Goal: Information Seeking & Learning: Learn about a topic

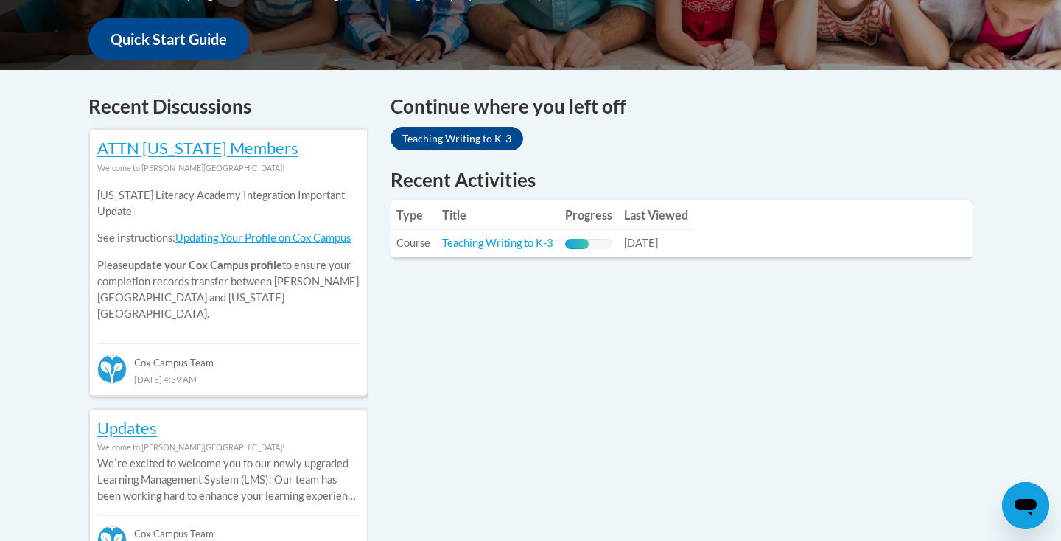
scroll to position [562, 0]
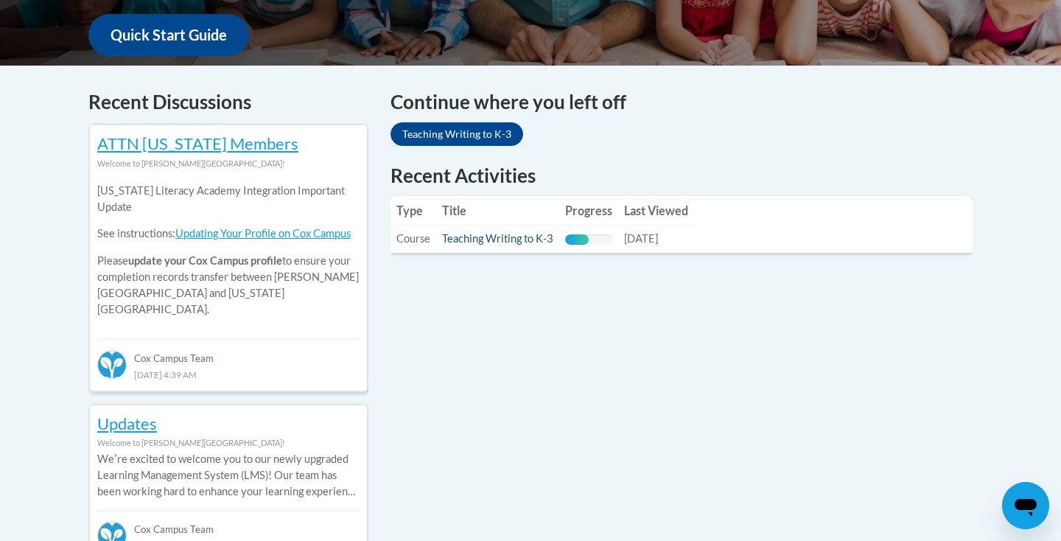
click at [498, 243] on link "Teaching Writing to K-3" at bounding box center [497, 238] width 111 height 13
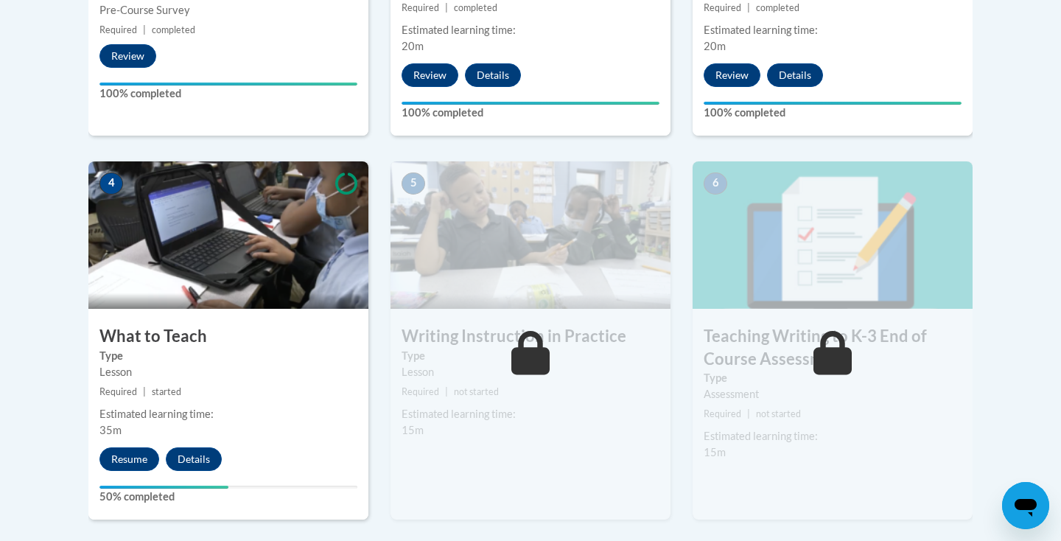
scroll to position [721, 0]
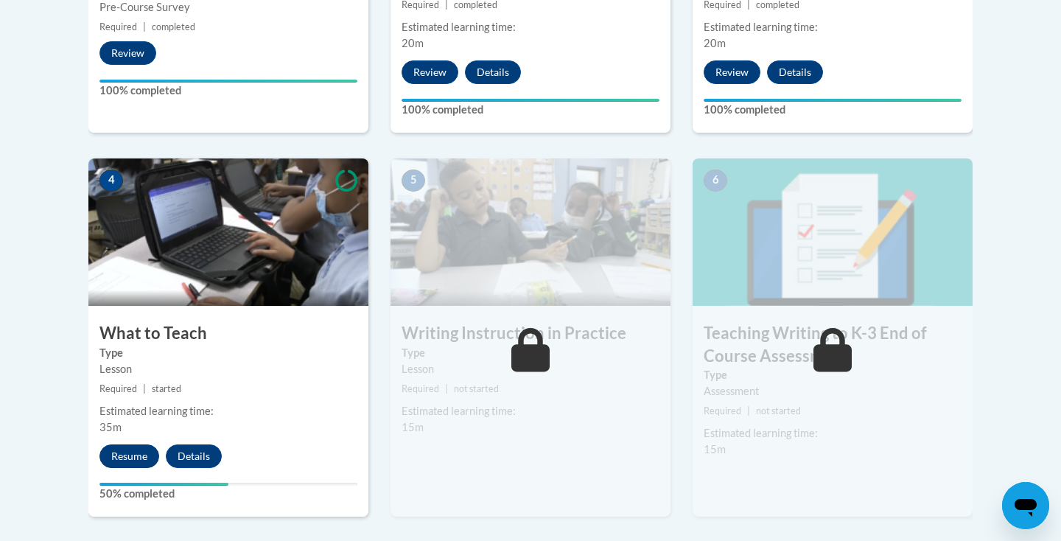
click at [125, 456] on button "Resume" at bounding box center [129, 456] width 60 height 24
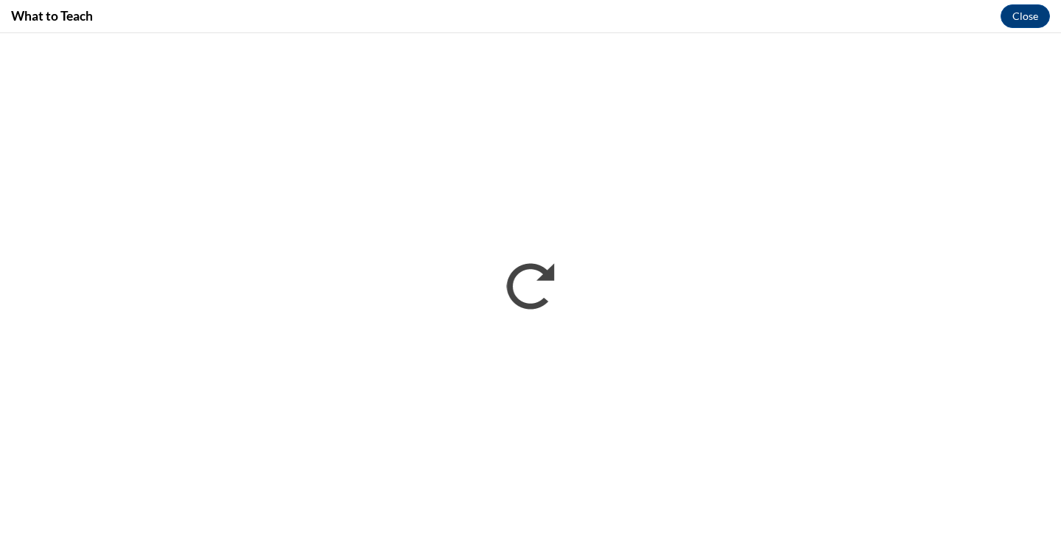
scroll to position [0, 0]
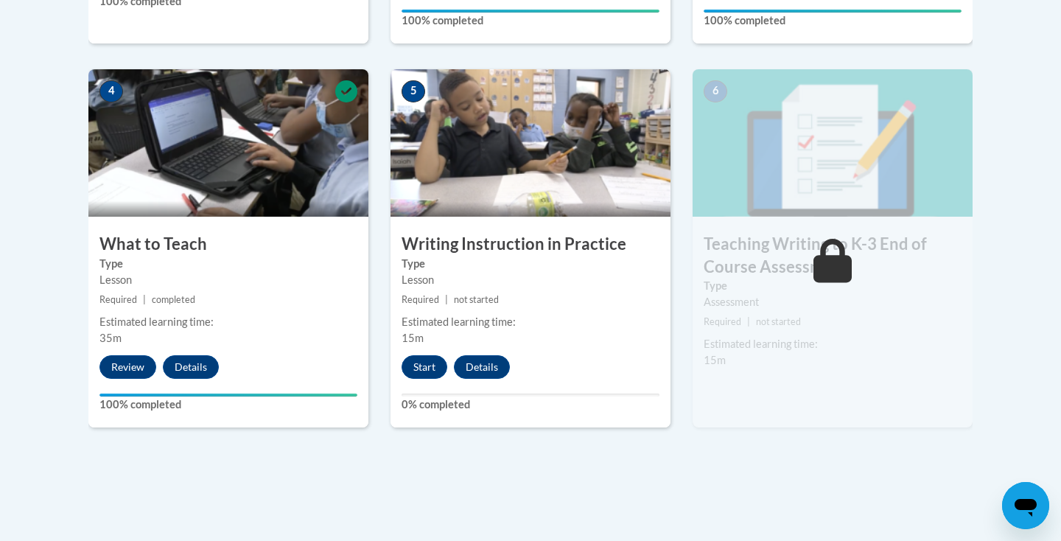
scroll to position [811, 0]
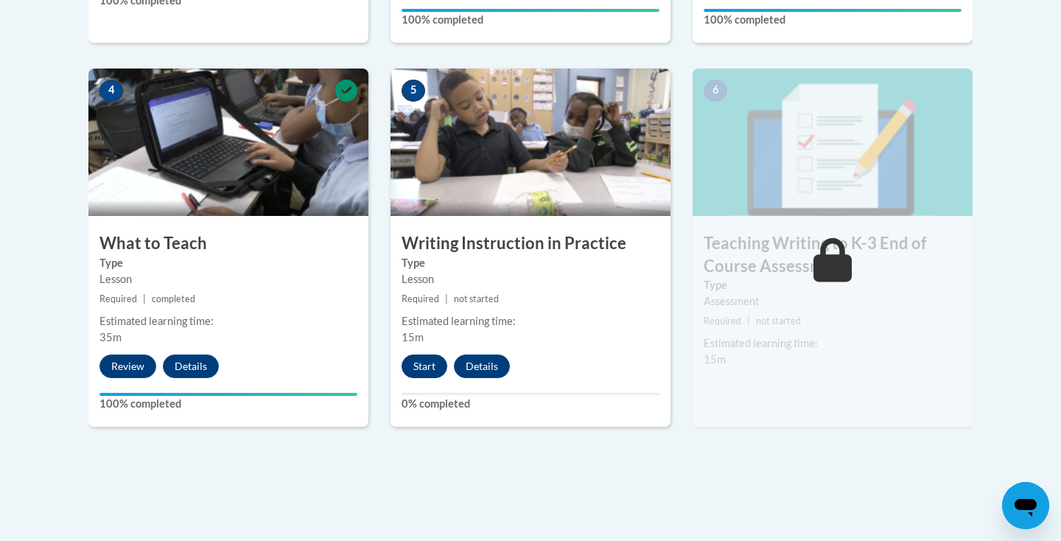
click at [437, 362] on button "Start" at bounding box center [425, 366] width 46 height 24
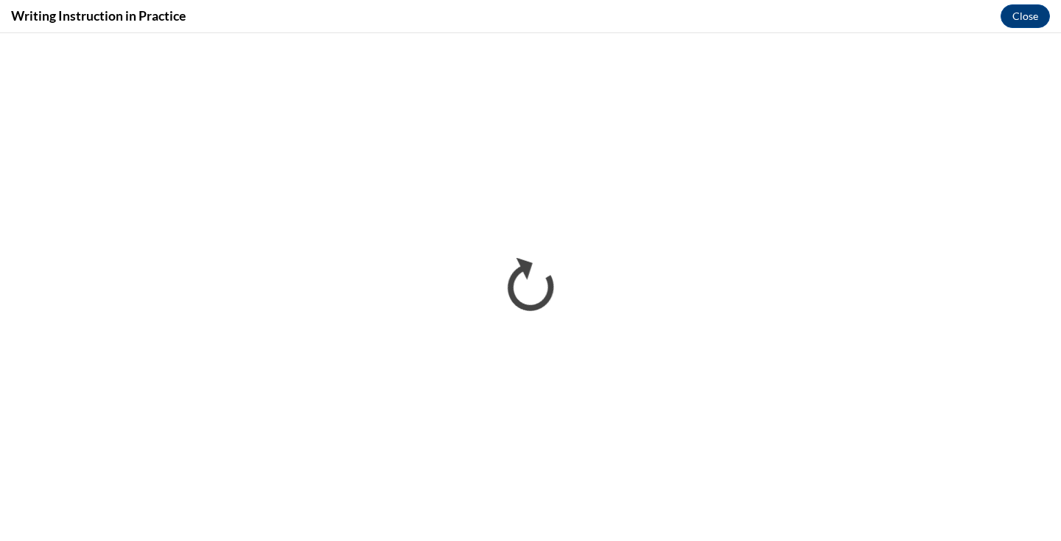
scroll to position [0, 0]
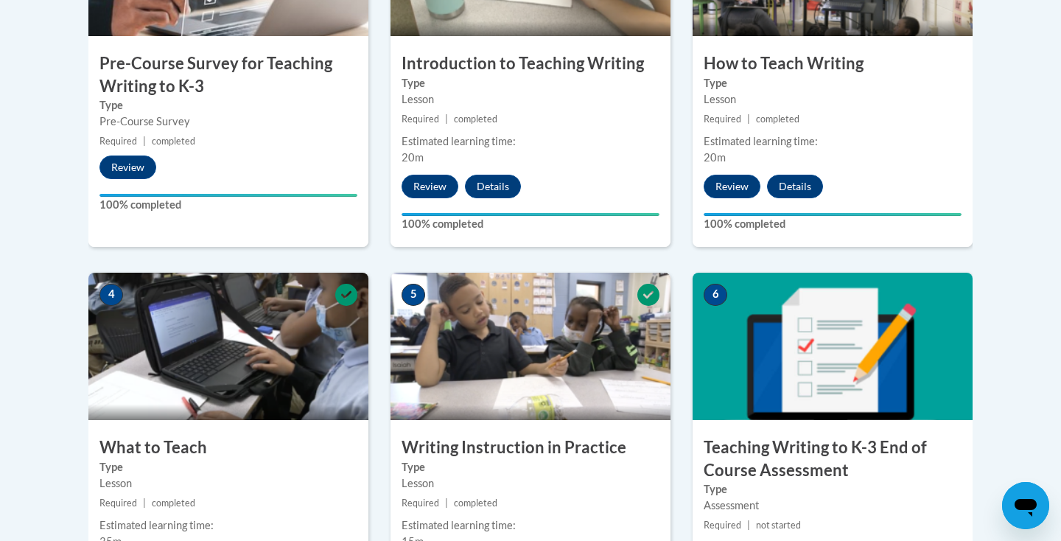
scroll to position [608, 0]
